Goal: Task Accomplishment & Management: Complete application form

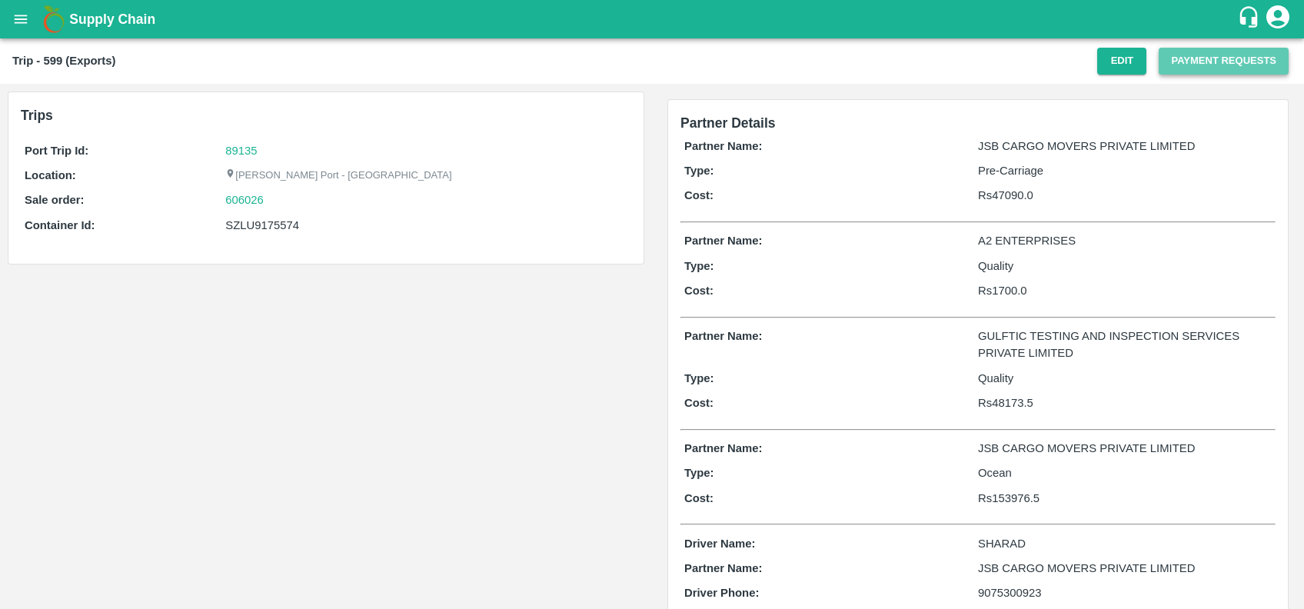
click at [1175, 61] on button "Payment Requests" at bounding box center [1223, 61] width 130 height 27
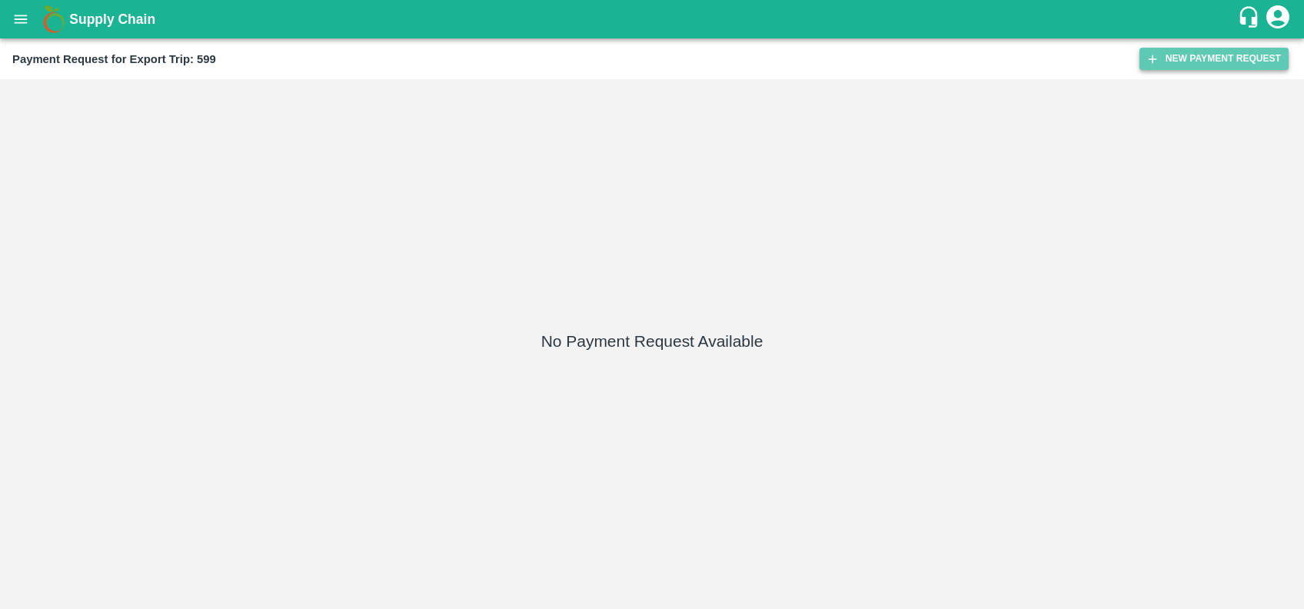
click at [1150, 65] on icon "button" at bounding box center [1152, 59] width 14 height 14
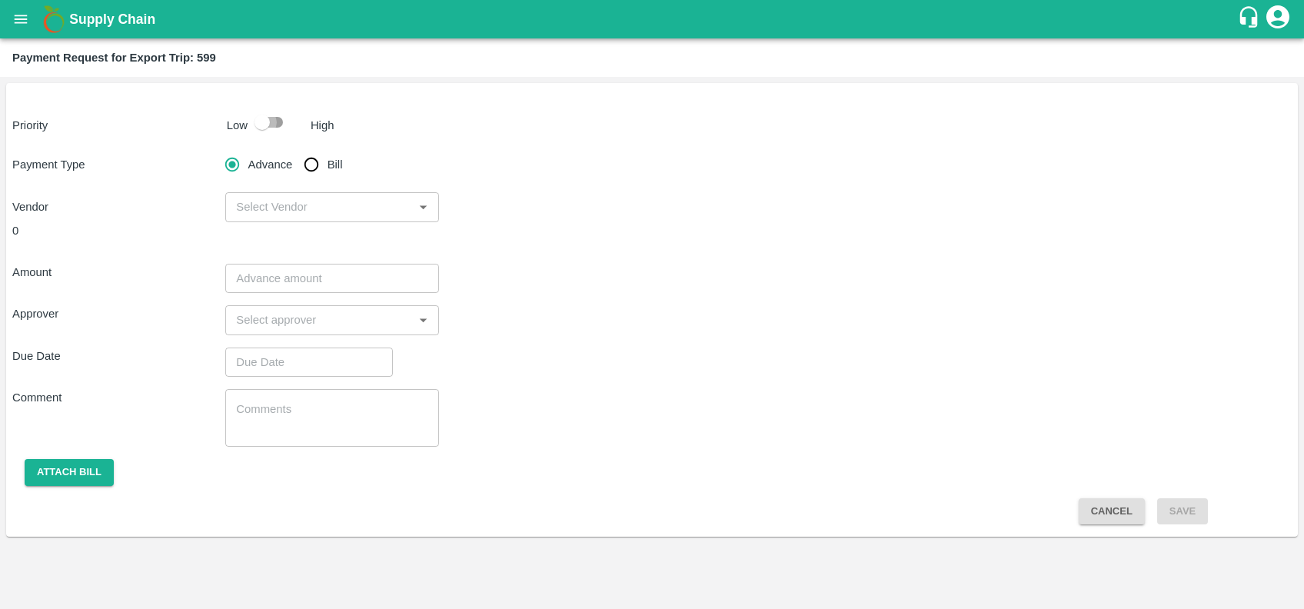
click at [280, 119] on input "checkbox" at bounding box center [262, 122] width 88 height 29
checkbox input "true"
click at [316, 161] on input "Bill" at bounding box center [311, 164] width 31 height 31
radio input "true"
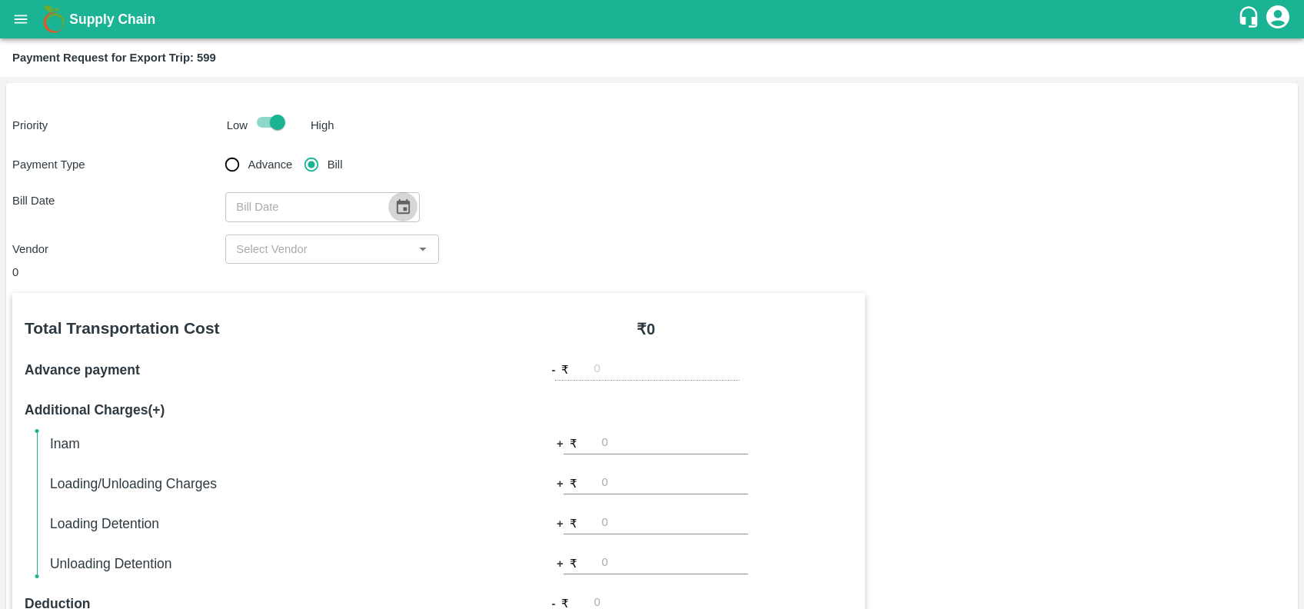
click at [410, 207] on button "Choose date" at bounding box center [402, 206] width 29 height 29
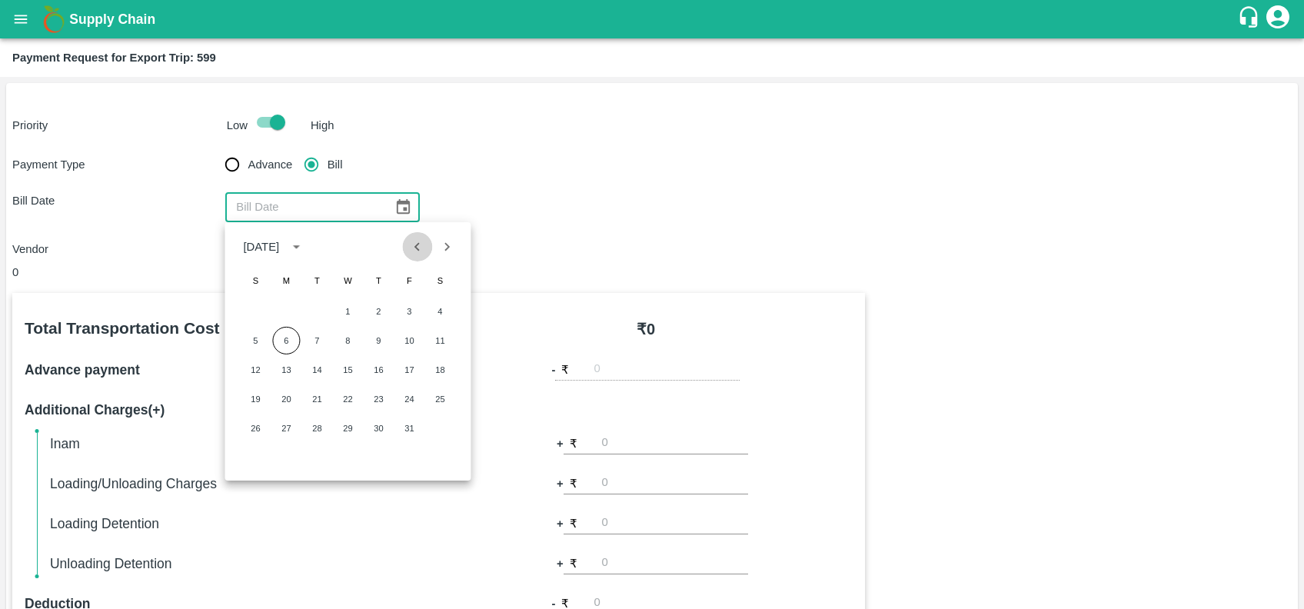
click at [414, 249] on icon "Previous month" at bounding box center [417, 246] width 17 height 17
click at [323, 394] on button "23" at bounding box center [317, 399] width 28 height 28
type input "[DATE]"
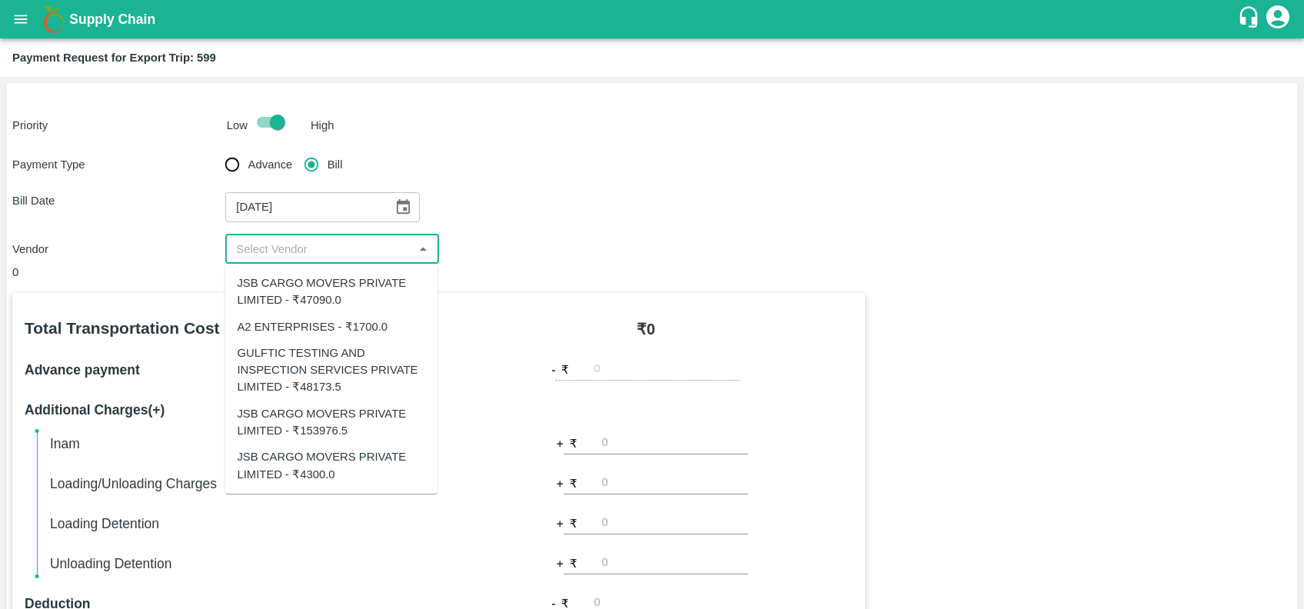
click at [301, 241] on input "input" at bounding box center [319, 249] width 178 height 20
click at [327, 281] on div "JSB CARGO MOVERS PRIVATE LIMITED - ₹47090.0" at bounding box center [331, 291] width 188 height 35
type input "JSB CARGO MOVERS PRIVATE LIMITED - ₹47090.0"
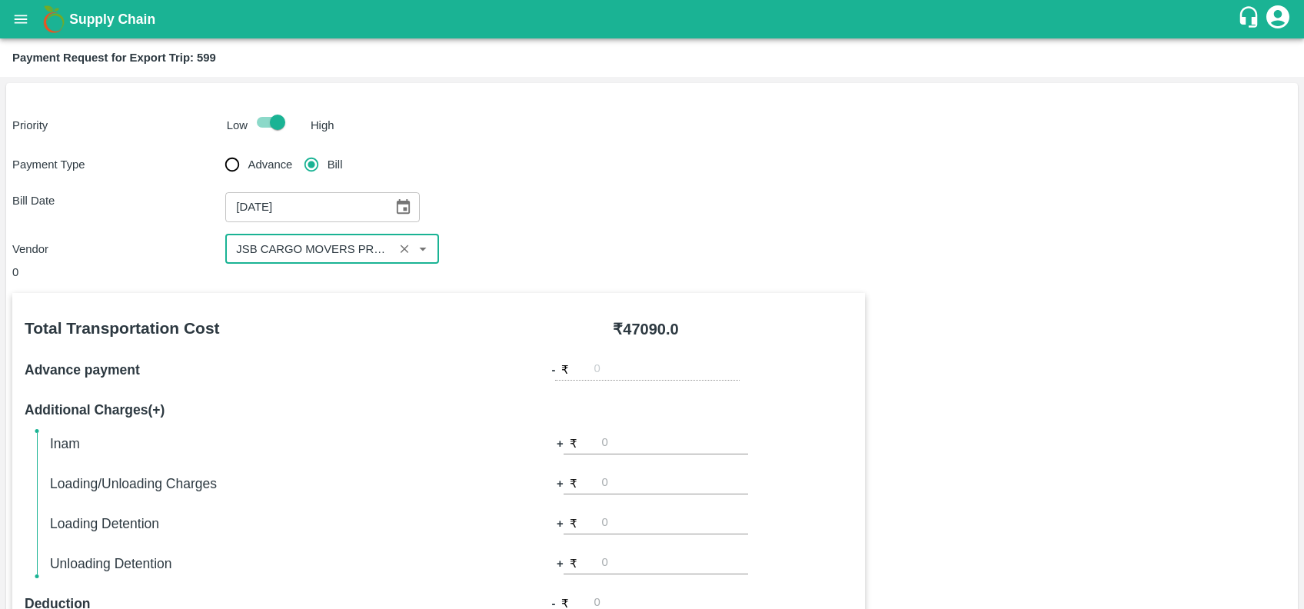
scroll to position [446, 0]
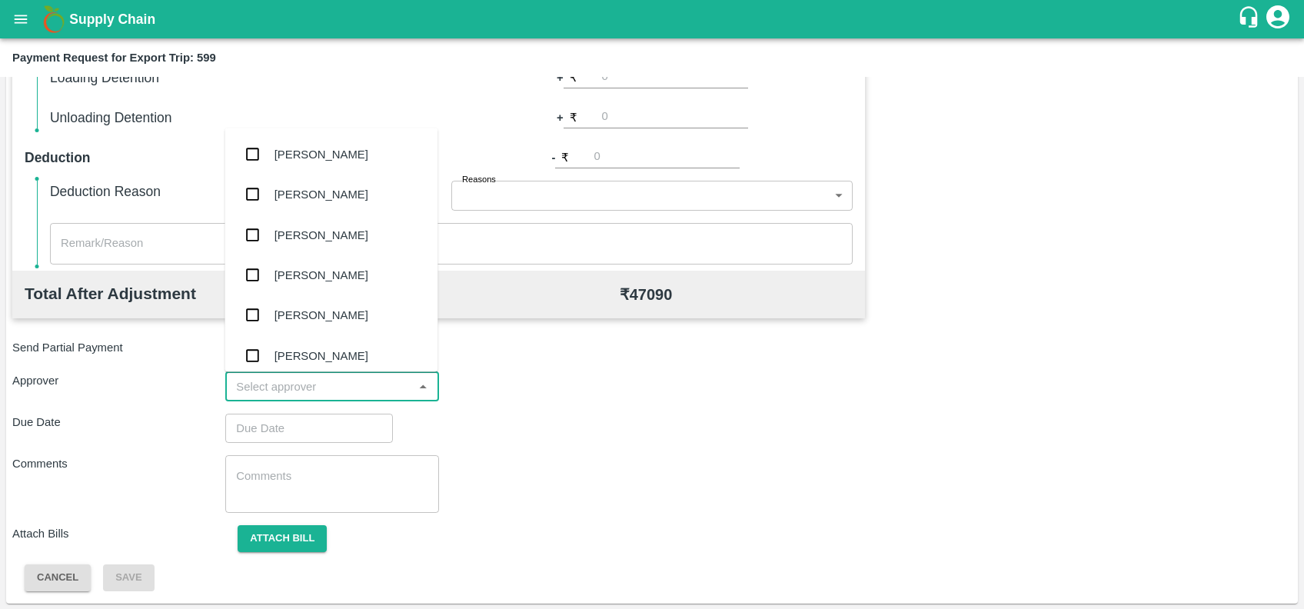
click at [306, 392] on input "input" at bounding box center [319, 387] width 178 height 20
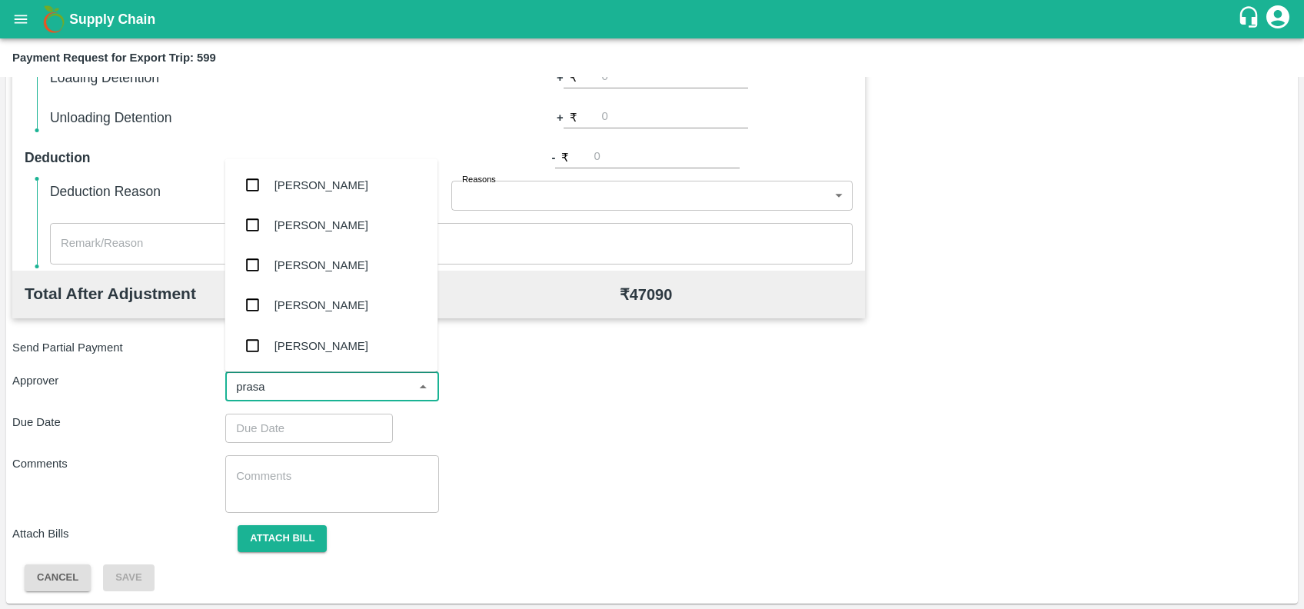
type input "prasad"
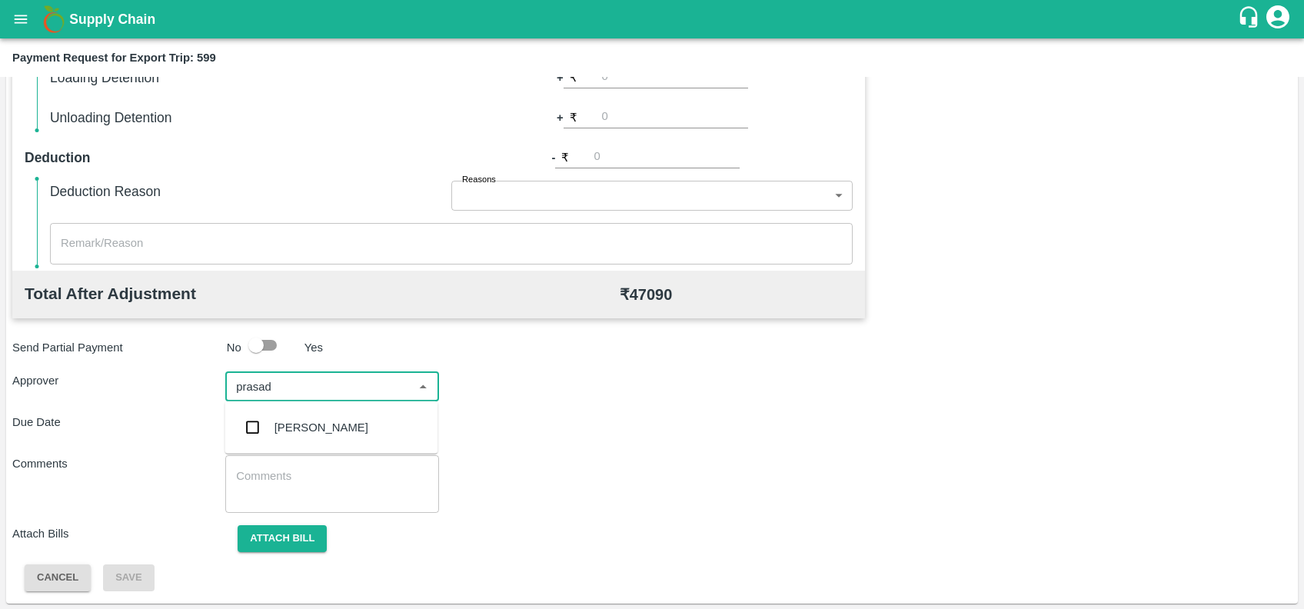
click at [314, 431] on div "[PERSON_NAME]" at bounding box center [321, 427] width 94 height 17
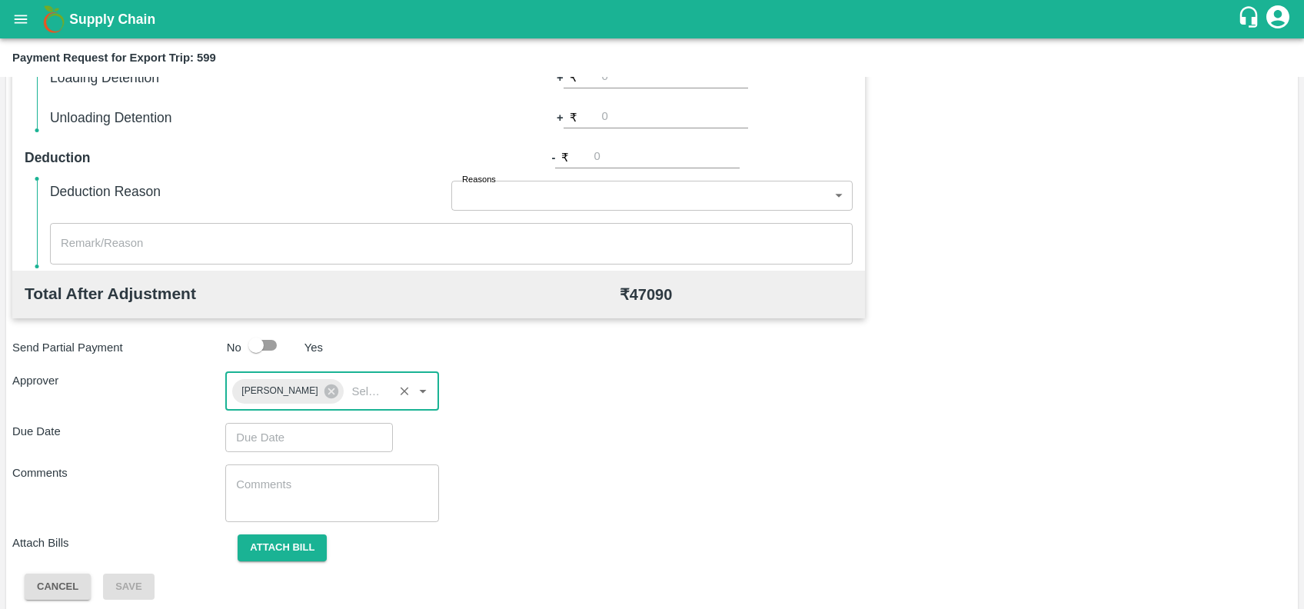
type input "DD/MM/YYYY hh:mm aa"
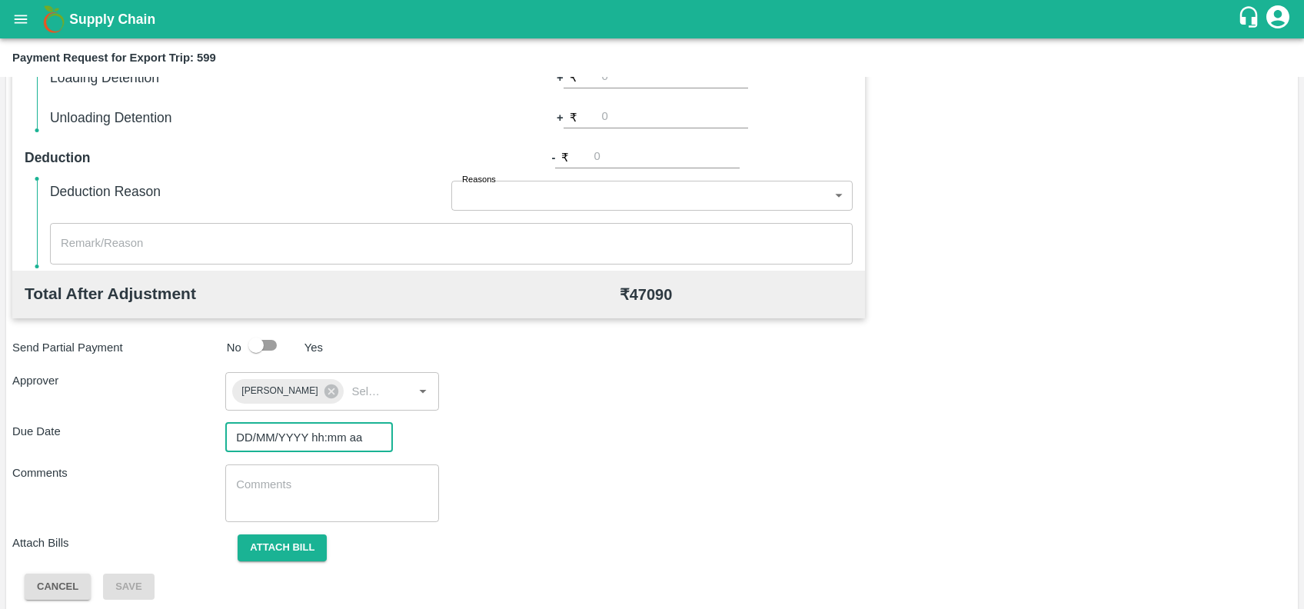
click at [314, 431] on input "DD/MM/YYYY hh:mm aa" at bounding box center [303, 437] width 157 height 29
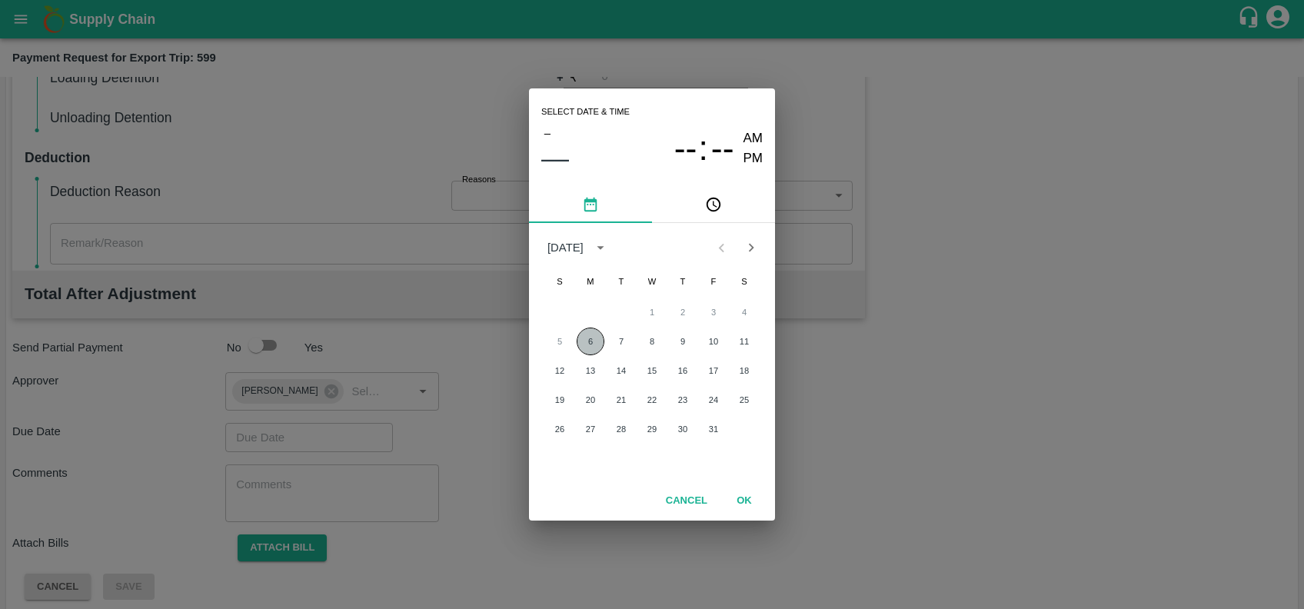
click at [593, 344] on button "6" at bounding box center [591, 341] width 28 height 28
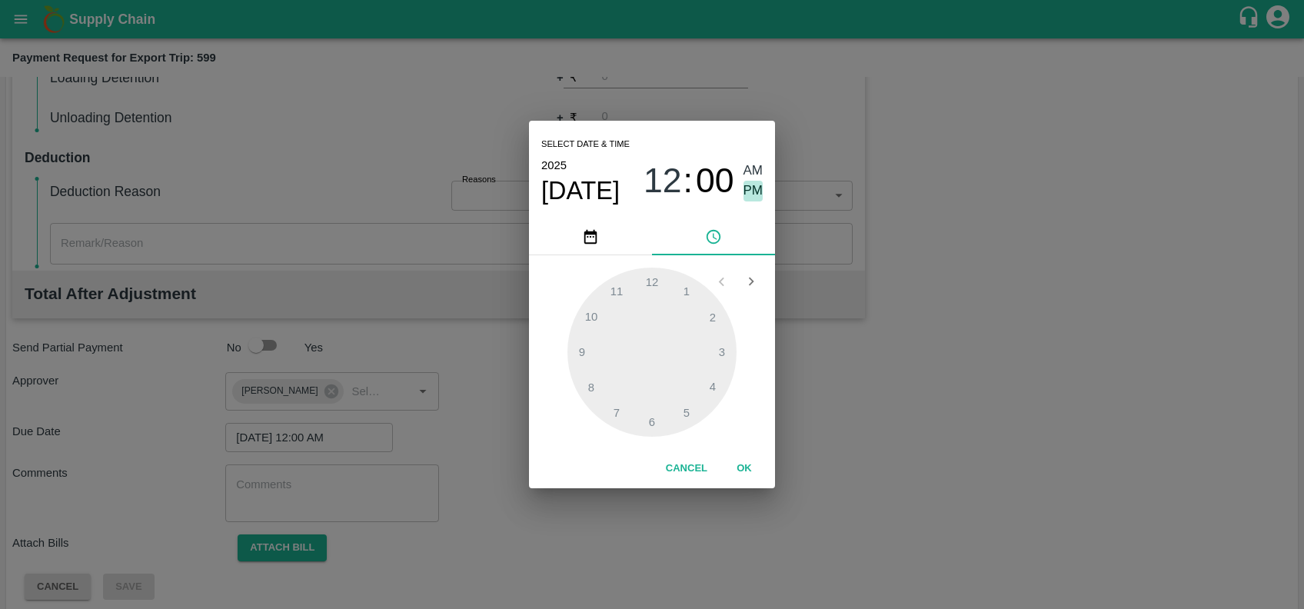
click at [751, 184] on span "PM" at bounding box center [753, 191] width 20 height 21
click at [718, 347] on div at bounding box center [651, 352] width 169 height 169
click at [620, 301] on div at bounding box center [651, 352] width 169 height 169
click at [707, 318] on div at bounding box center [651, 352] width 169 height 169
type input "[DATE] 03:10 PM"
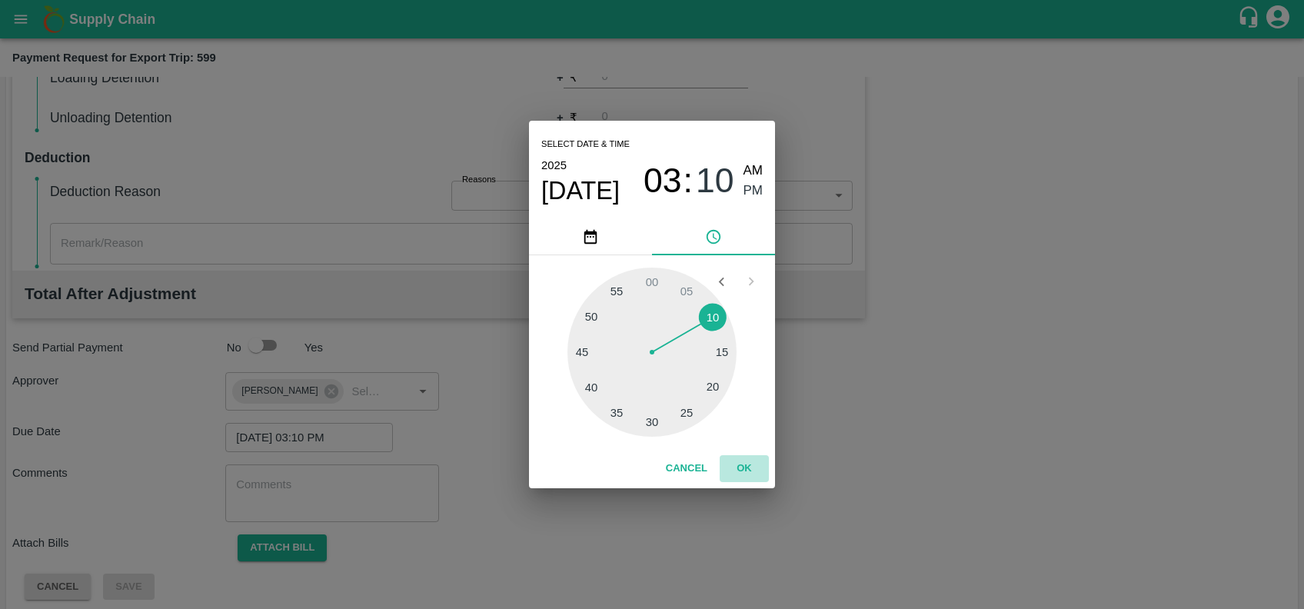
click at [747, 463] on button "OK" at bounding box center [744, 468] width 49 height 27
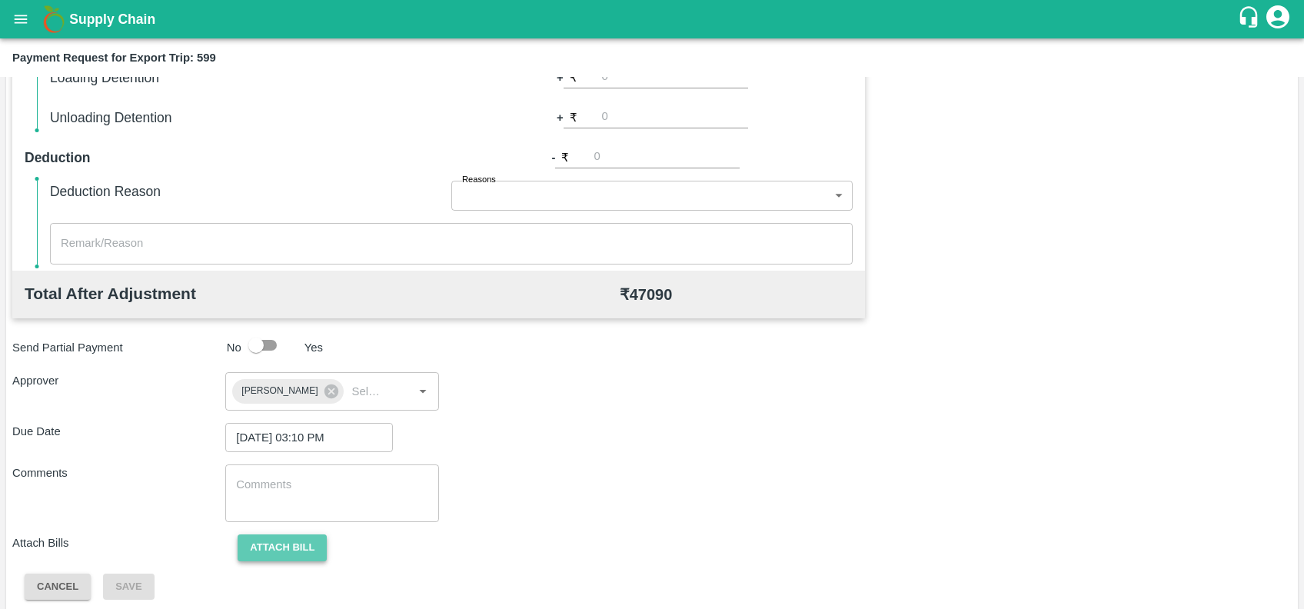
click at [240, 544] on button "Attach bill" at bounding box center [282, 547] width 89 height 27
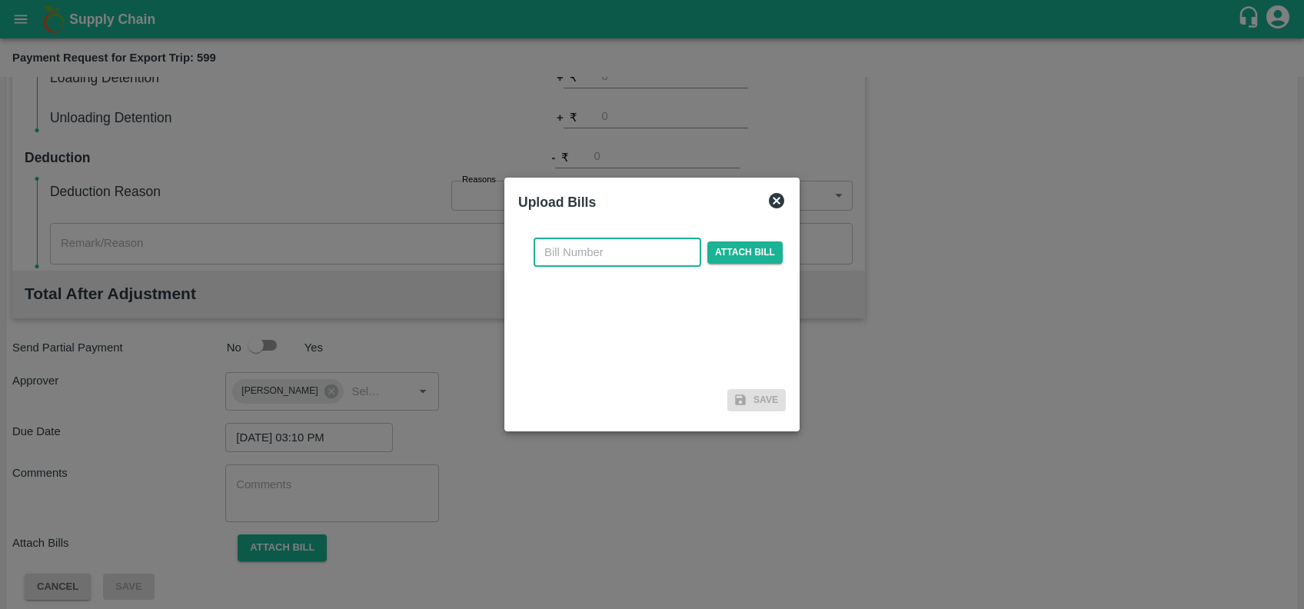
click at [564, 257] on input "text" at bounding box center [617, 252] width 168 height 29
paste input "JCAR/25-26/06568"
type input "JCAR/25-26/06568"
click at [746, 256] on span "Attach bill" at bounding box center [744, 252] width 75 height 22
click at [0, 0] on input "Attach bill" at bounding box center [0, 0] width 0 height 0
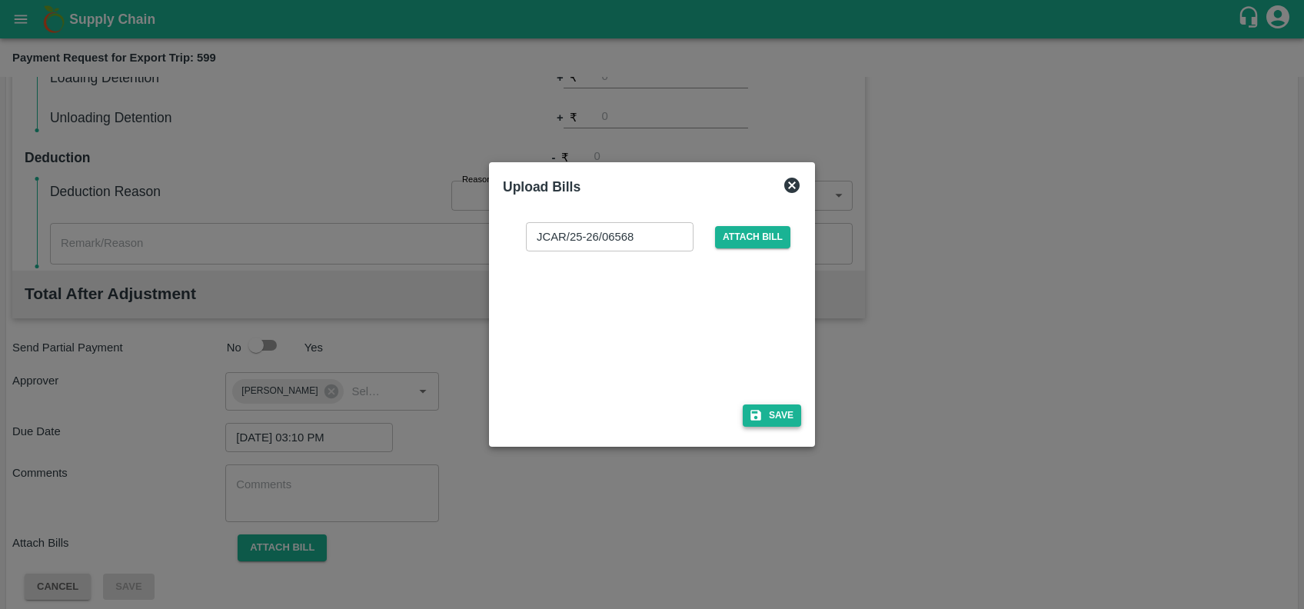
click at [758, 416] on icon "button" at bounding box center [755, 415] width 11 height 11
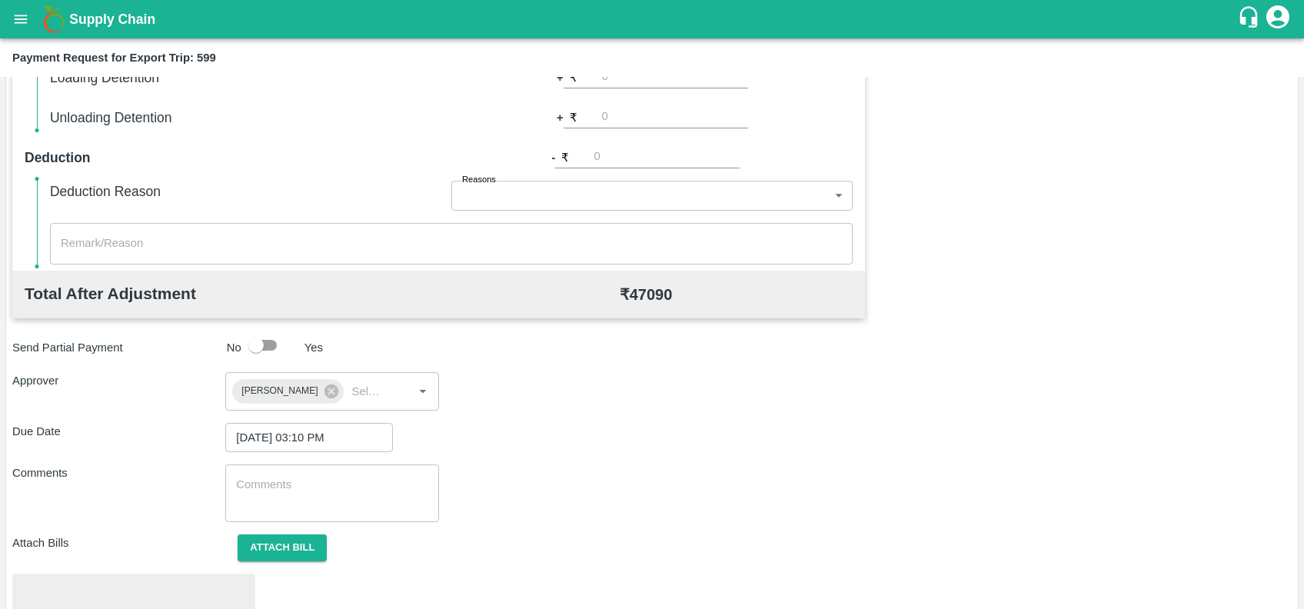
scroll to position [536, 0]
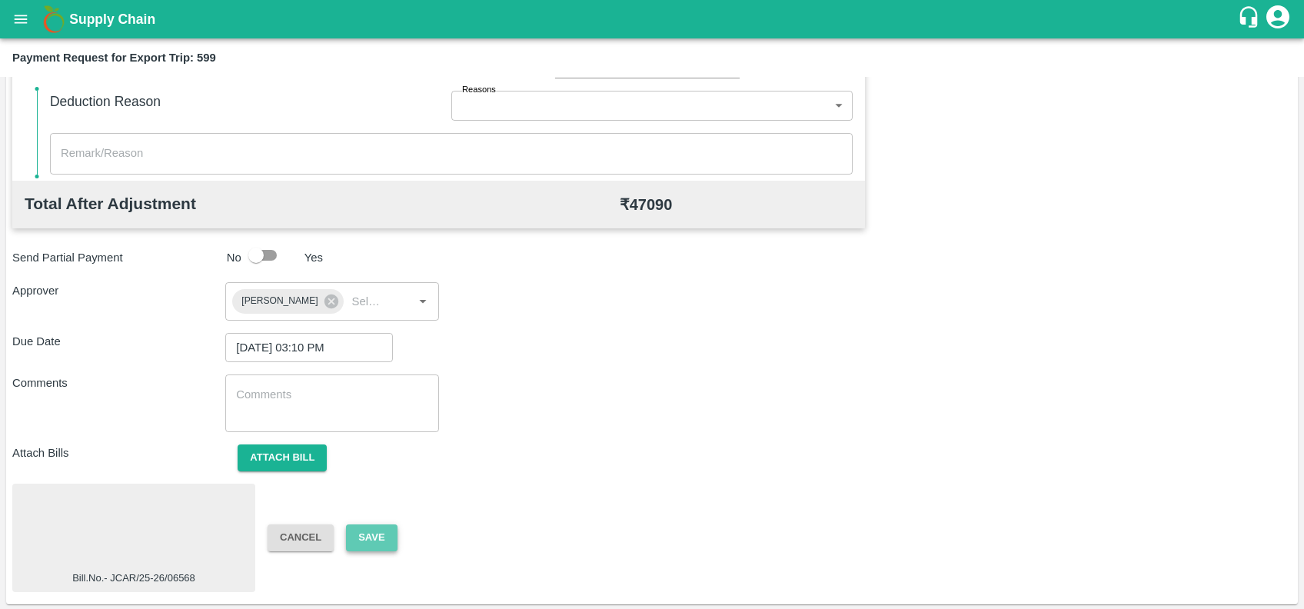
click at [372, 537] on button "Save" at bounding box center [371, 537] width 51 height 27
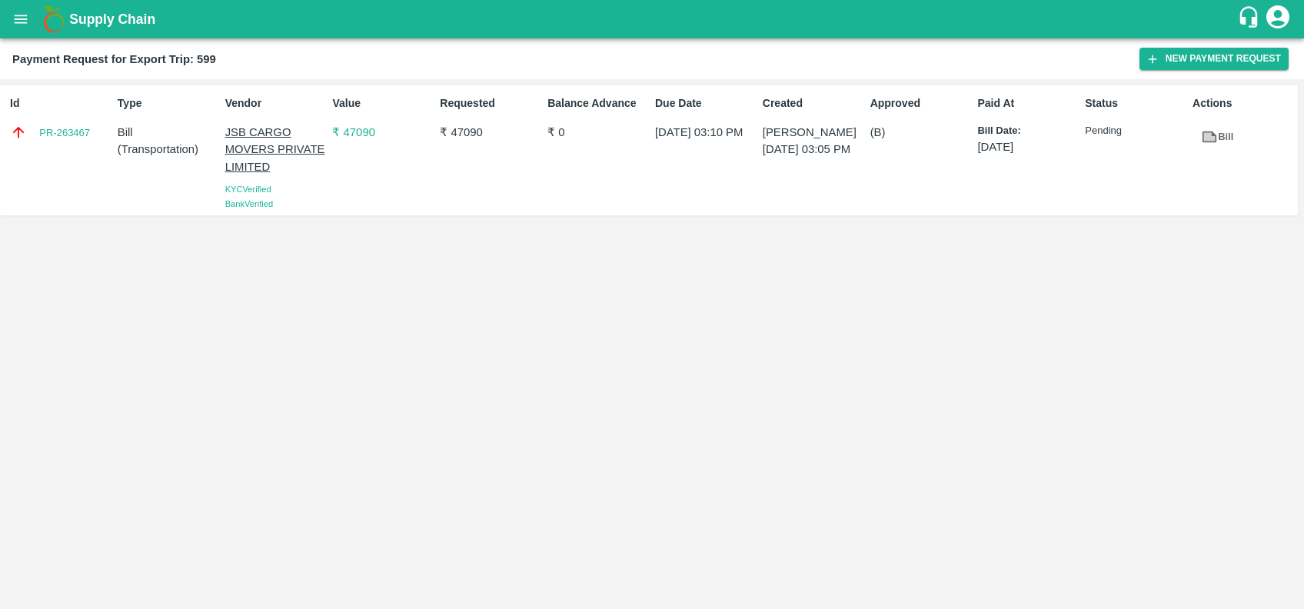
click at [1119, 503] on div "Id PR-263467 Type Bill ( Transportation ) Vendor JSB CARGO MOVERS PRIVATE LIMIT…" at bounding box center [652, 344] width 1304 height 530
